Goal: Task Accomplishment & Management: Manage account settings

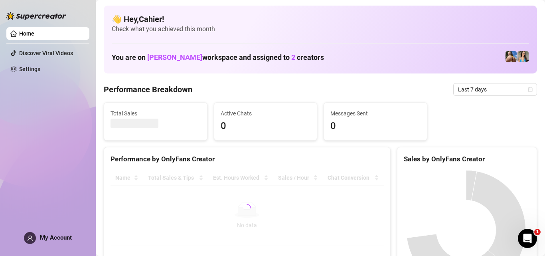
click at [43, 243] on div "My Account" at bounding box center [48, 238] width 48 height 12
click at [49, 232] on div "Home Discover Viral Videos Settings My Account" at bounding box center [47, 124] width 83 height 249
click at [48, 236] on span "My Account" at bounding box center [56, 237] width 32 height 7
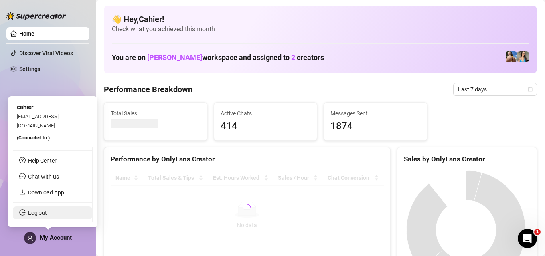
click at [47, 210] on link "Log out" at bounding box center [37, 213] width 19 height 6
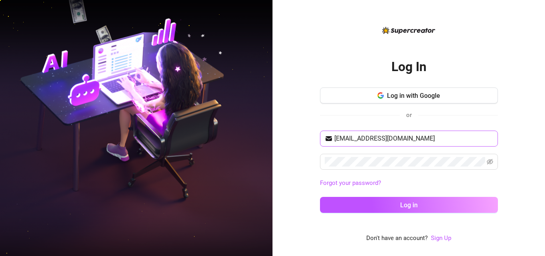
click at [368, 132] on span "[EMAIL_ADDRESS][DOMAIN_NAME]" at bounding box center [409, 139] width 178 height 16
click at [365, 139] on input "[EMAIL_ADDRESS][DOMAIN_NAME]" at bounding box center [414, 139] width 159 height 10
type input "[EMAIL_ADDRESS][DOMAIN_NAME]"
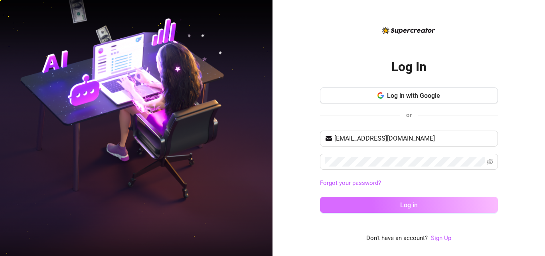
click at [387, 213] on button "Log in" at bounding box center [409, 205] width 178 height 16
